Goal: Information Seeking & Learning: Learn about a topic

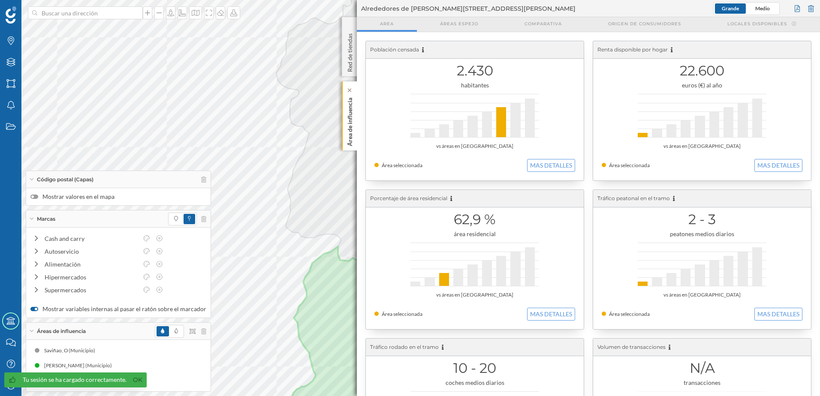
click at [348, 137] on p "Área de influencia" at bounding box center [350, 120] width 9 height 52
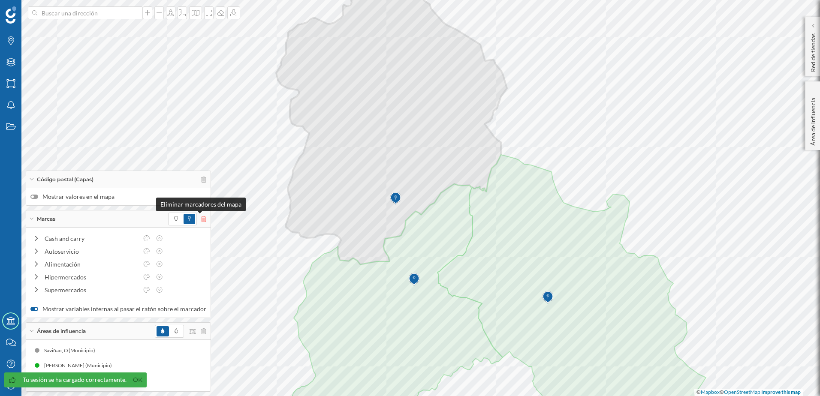
click at [201, 220] on icon at bounding box center [203, 219] width 5 height 6
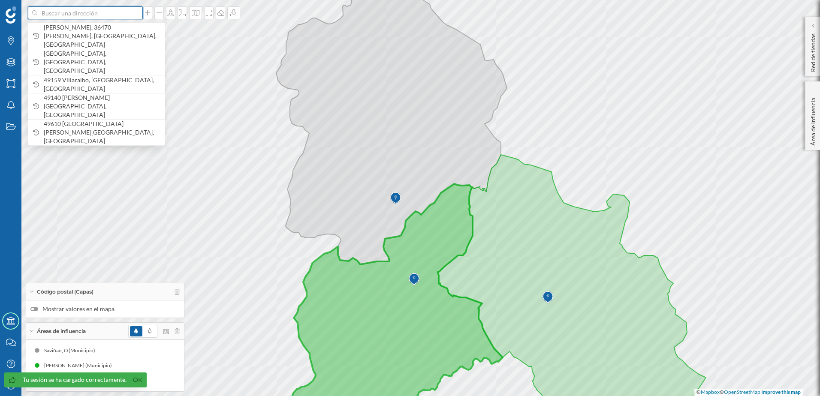
click at [103, 14] on input at bounding box center [85, 12] width 96 height 13
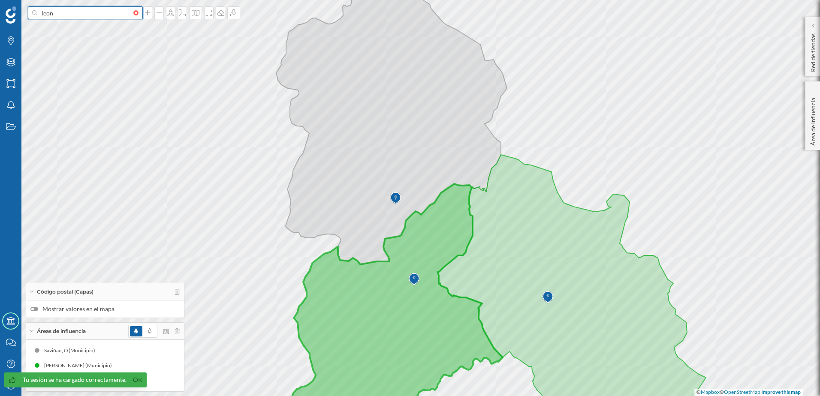
type input "leon"
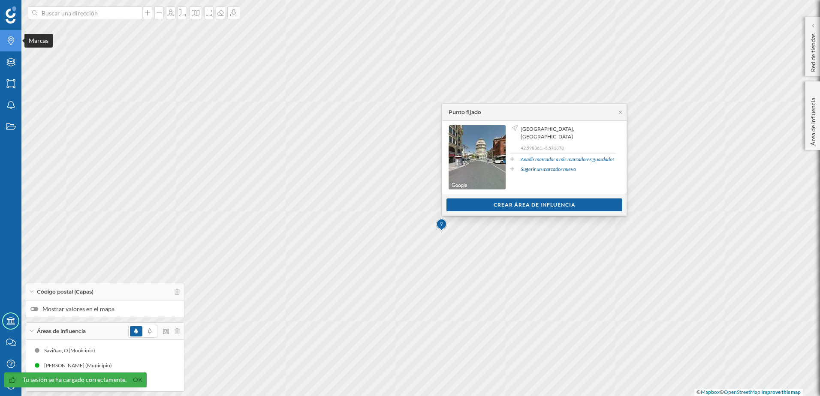
drag, startPoint x: 13, startPoint y: 43, endPoint x: 6, endPoint y: 44, distance: 7.8
click at [11, 43] on icon "Marcas" at bounding box center [11, 40] width 11 height 9
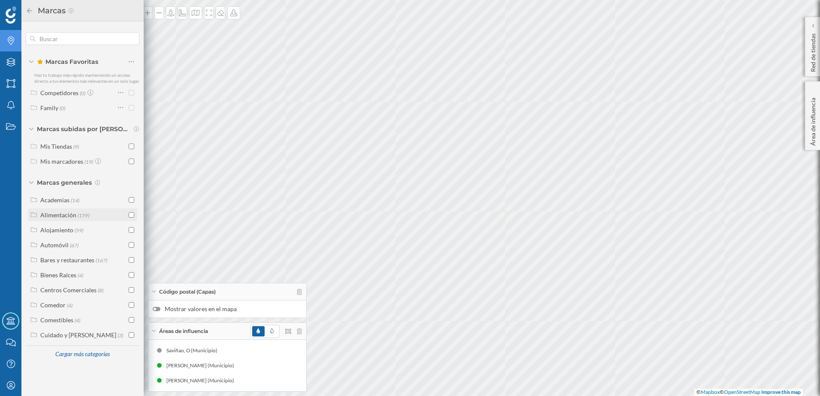
click at [33, 217] on icon at bounding box center [34, 215] width 6 height 5
click at [42, 263] on icon at bounding box center [44, 260] width 8 height 6
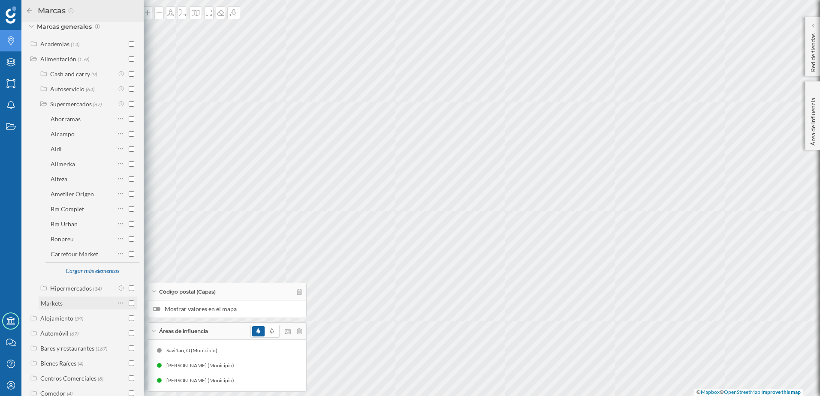
scroll to position [171, 0]
click at [86, 261] on div "Cargar más elementos" at bounding box center [92, 255] width 64 height 13
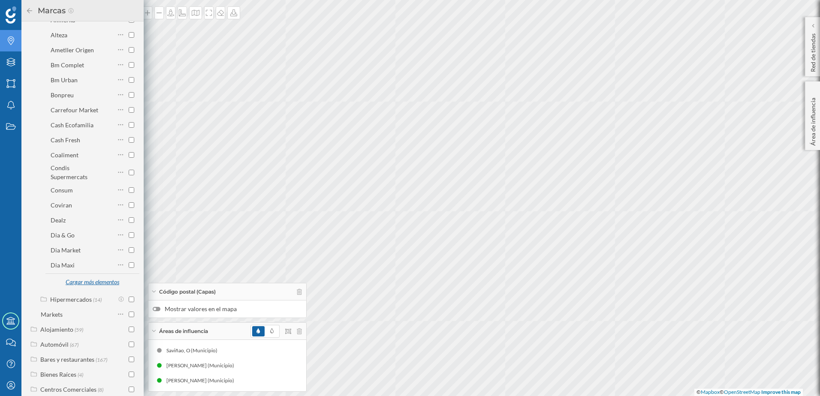
scroll to position [379, 0]
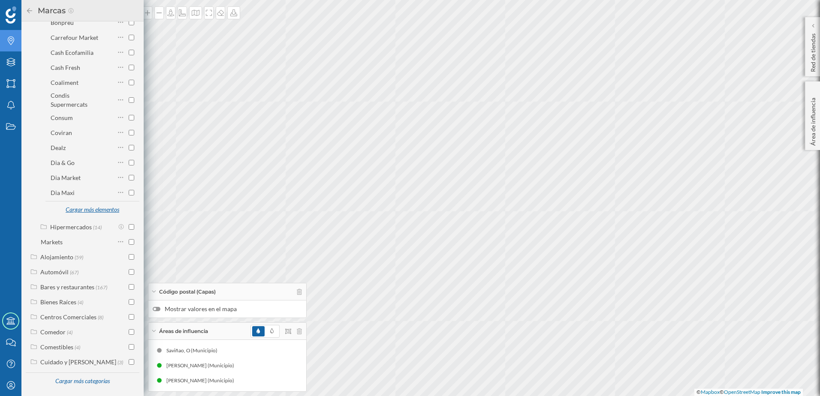
click at [102, 216] on div "Cargar más elementos" at bounding box center [91, 209] width 63 height 15
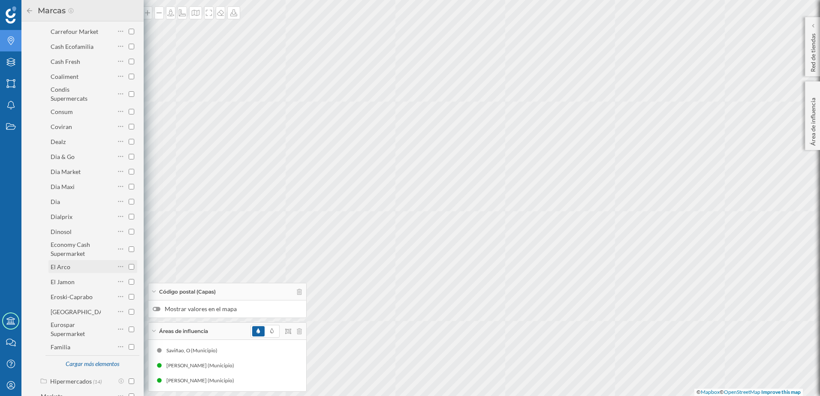
scroll to position [464, 0]
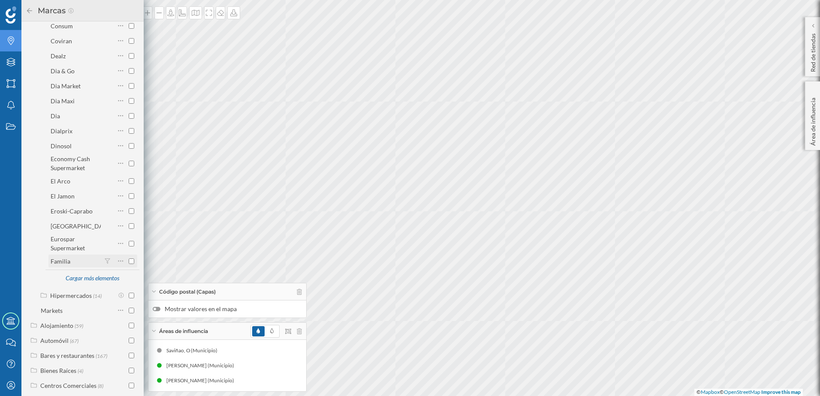
click at [129, 264] on input "checkbox" at bounding box center [132, 261] width 6 height 6
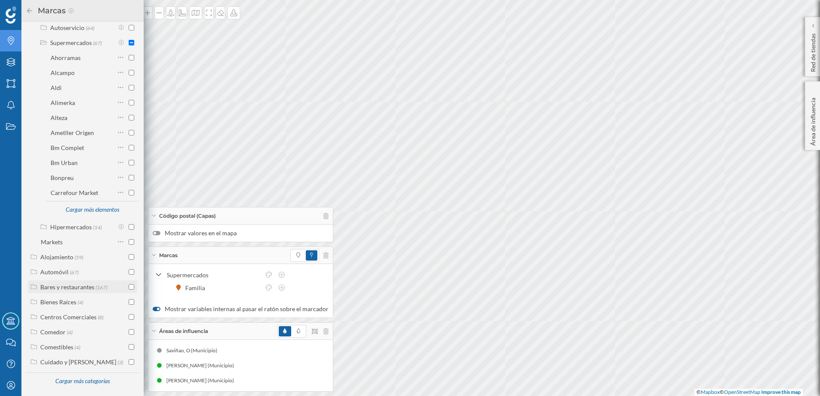
scroll to position [223, 0]
click at [92, 210] on div "Cargar más elementos" at bounding box center [92, 210] width 64 height 13
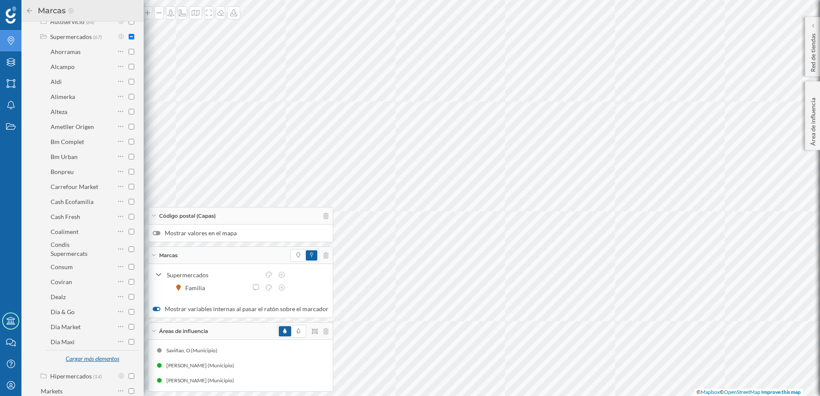
scroll to position [379, 0]
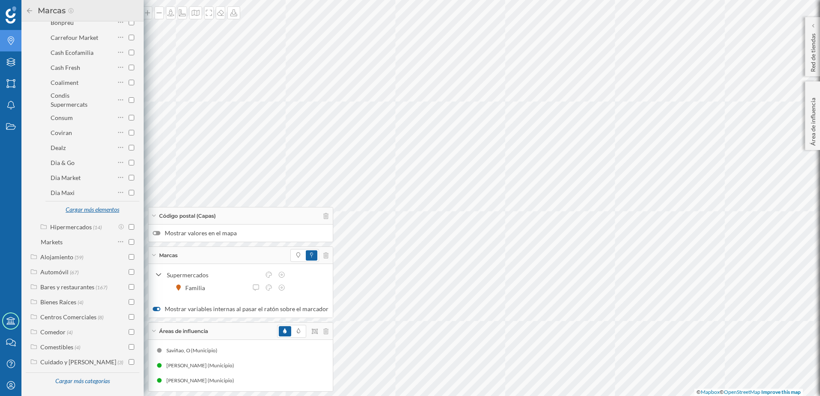
click at [93, 212] on div "Cargar más elementos" at bounding box center [92, 210] width 64 height 13
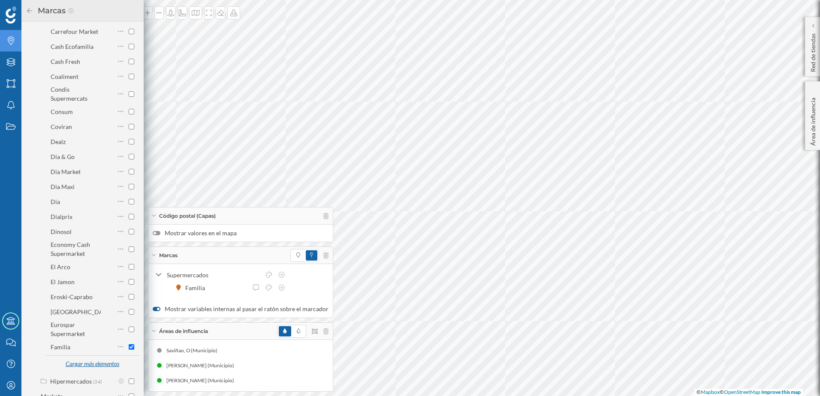
scroll to position [464, 0]
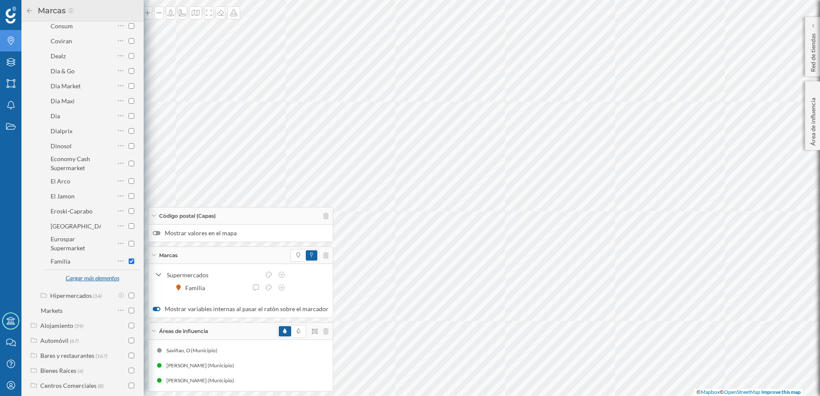
click at [110, 284] on div "Cargar más elementos" at bounding box center [92, 278] width 64 height 13
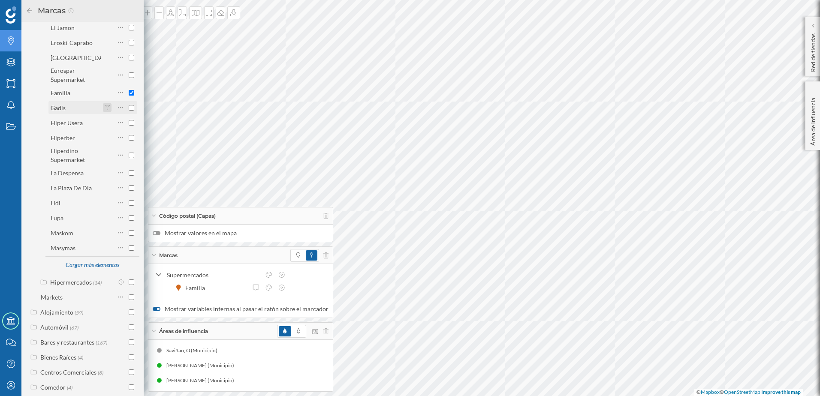
scroll to position [636, 0]
click at [99, 269] on div "Cargar más elementos" at bounding box center [92, 262] width 64 height 13
click at [129, 248] on input "checkbox" at bounding box center [132, 245] width 6 height 6
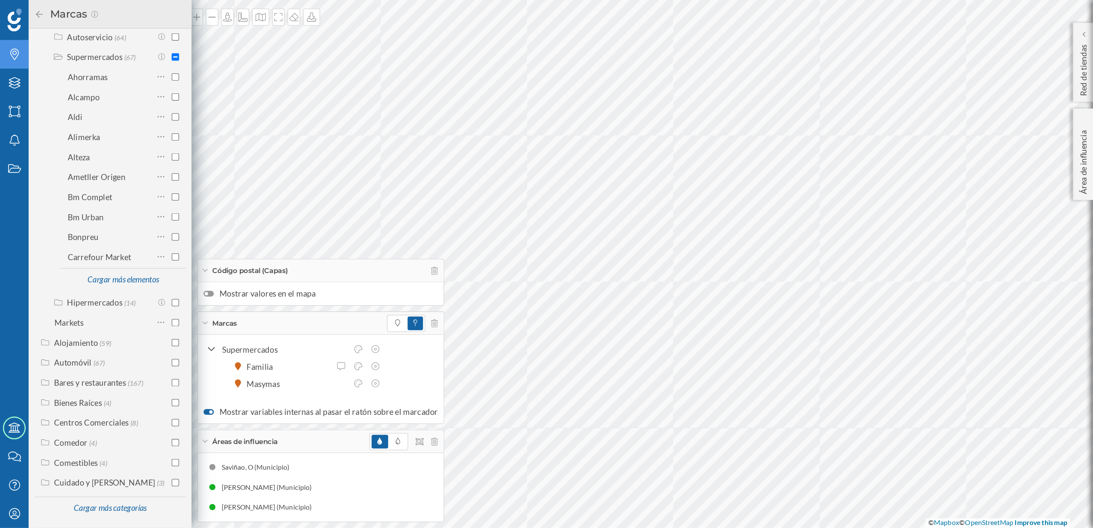
scroll to position [223, 0]
click at [292, 240] on span at bounding box center [298, 242] width 12 height 10
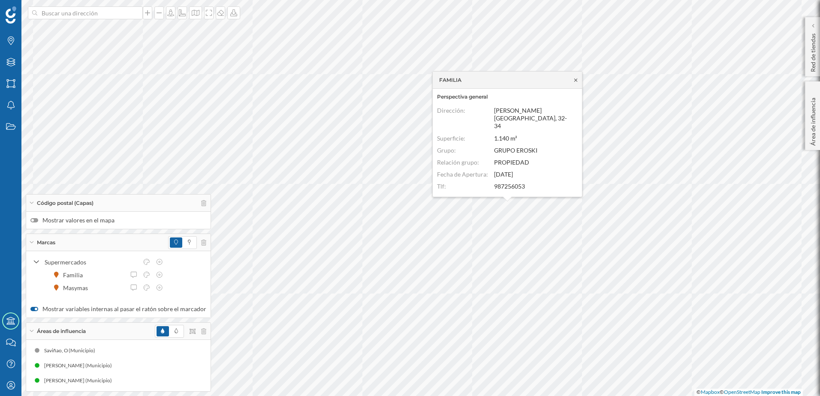
click at [574, 83] on icon at bounding box center [575, 80] width 6 height 5
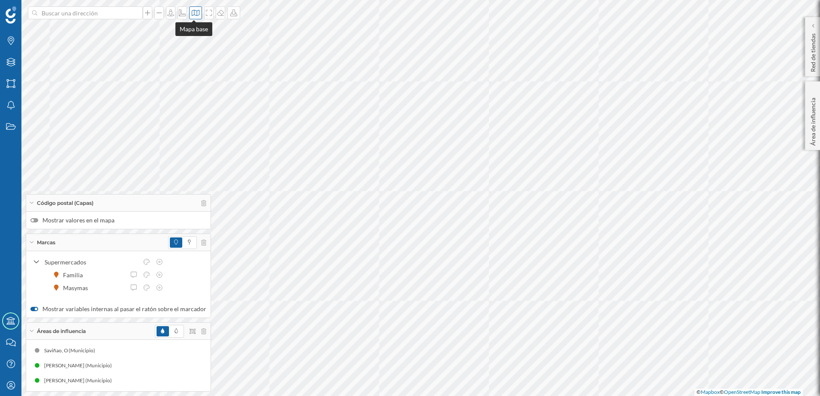
click at [195, 15] on icon at bounding box center [195, 12] width 9 height 7
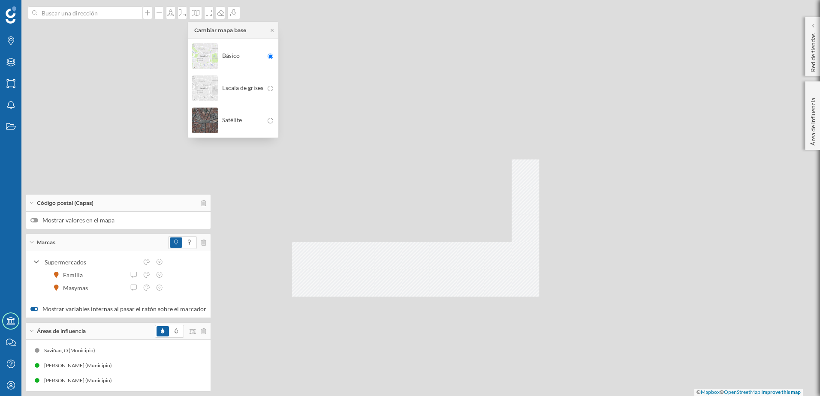
click at [604, 309] on div "© Mapbox © OpenStreetMap Improve this map" at bounding box center [410, 198] width 820 height 396
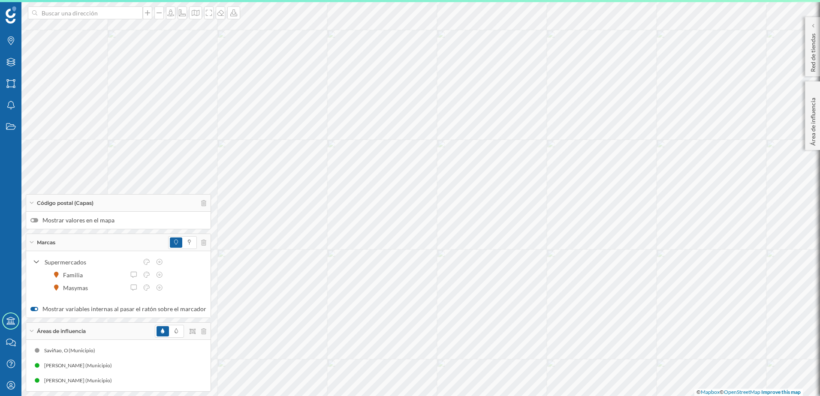
click at [32, 203] on icon at bounding box center [32, 203] width 4 height 2
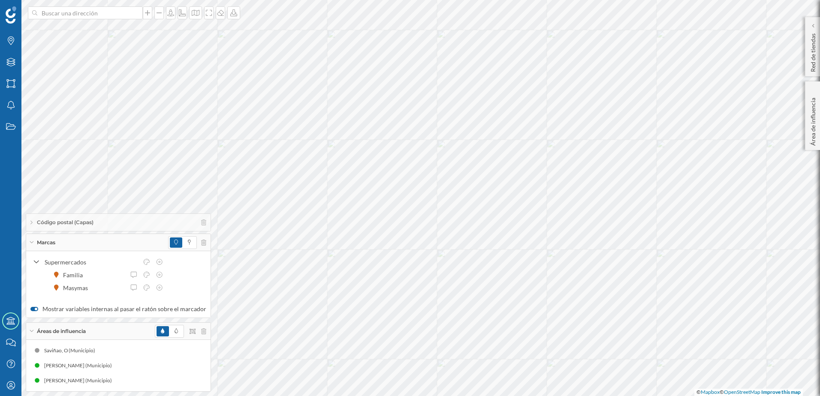
click at [34, 332] on div "Áreas de influencia" at bounding box center [118, 331] width 184 height 17
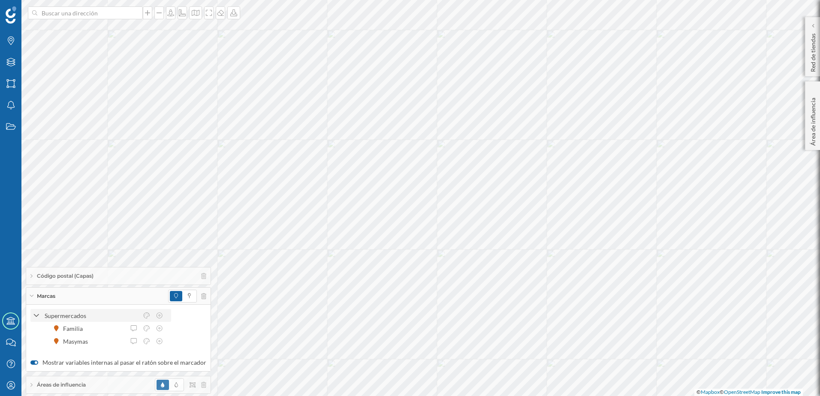
click at [35, 314] on icon at bounding box center [36, 316] width 6 height 8
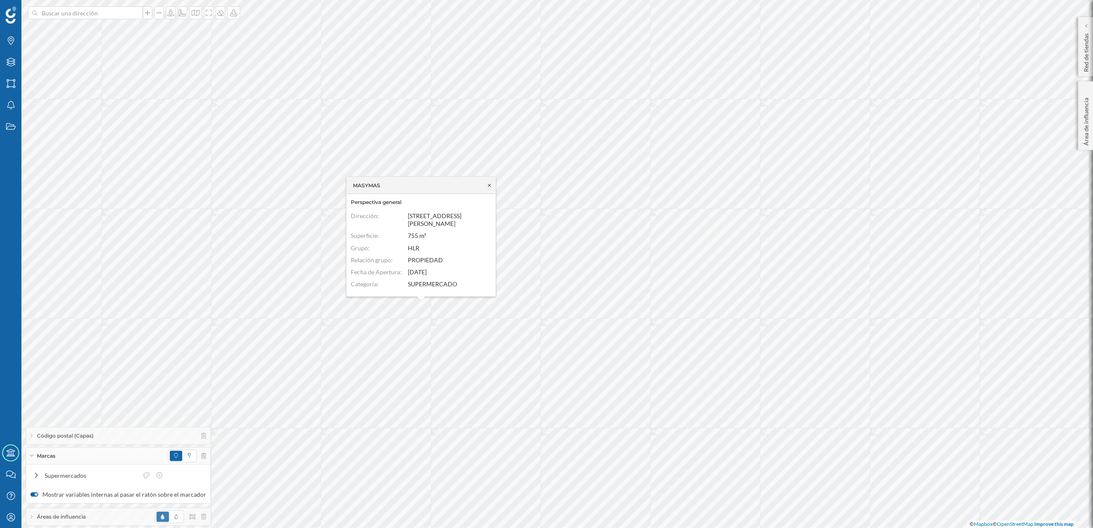
click at [490, 188] on icon at bounding box center [489, 185] width 6 height 5
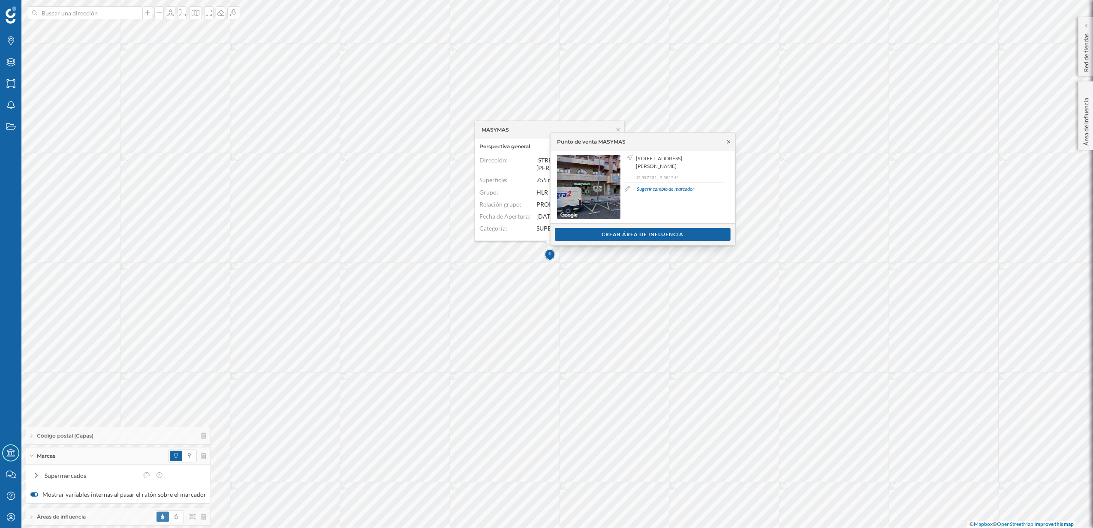
click at [727, 140] on icon at bounding box center [728, 141] width 6 height 5
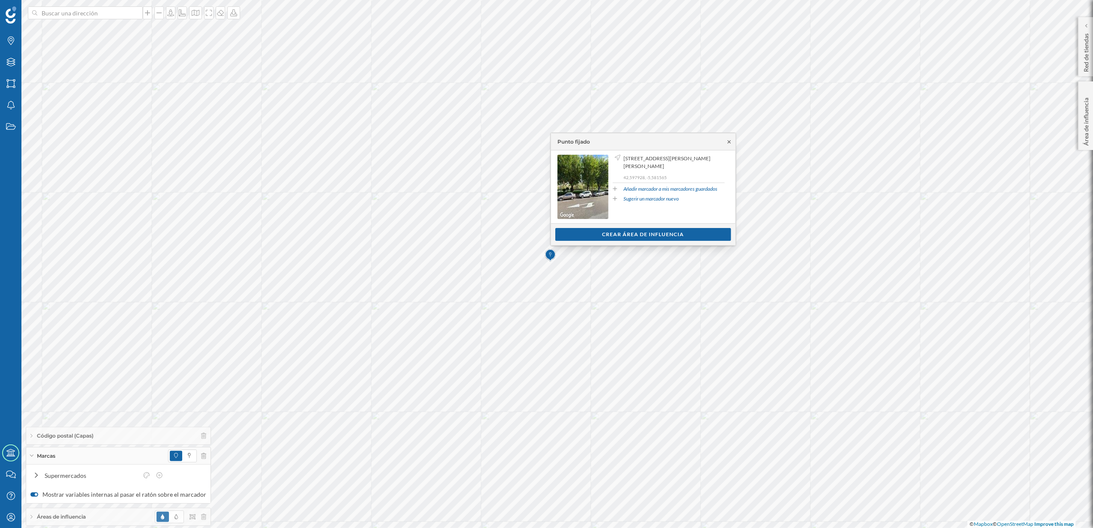
click at [729, 140] on icon at bounding box center [729, 141] width 6 height 5
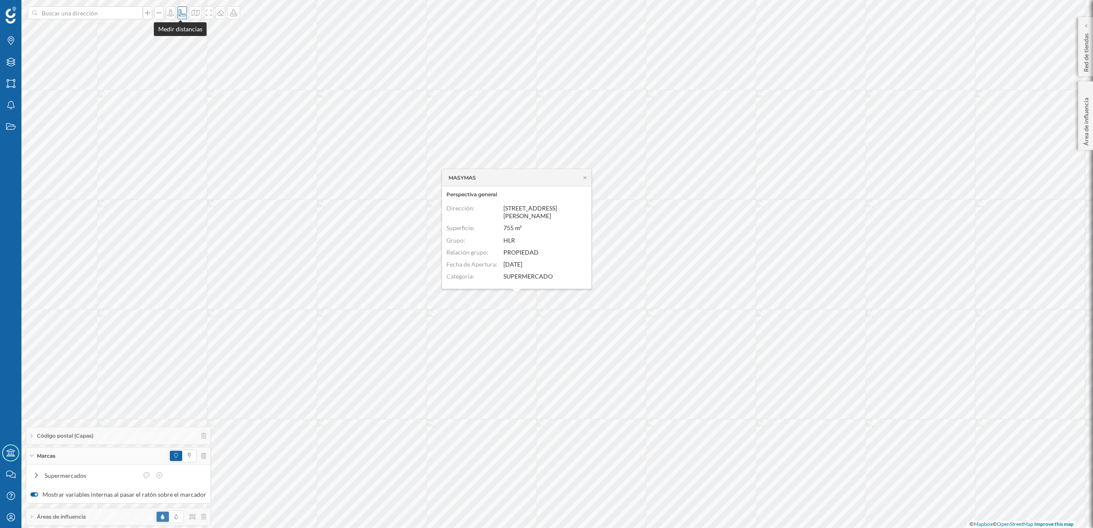
click at [181, 15] on icon at bounding box center [182, 12] width 9 height 7
